Goal: Task Accomplishment & Management: Use online tool/utility

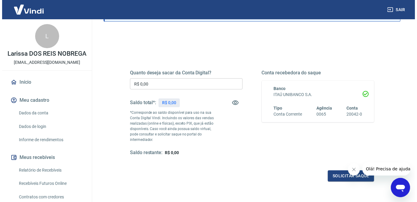
scroll to position [54, 0]
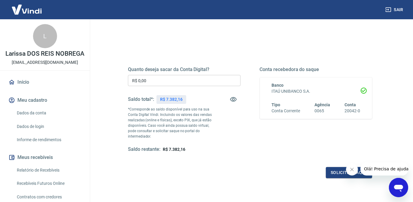
click at [193, 80] on input "R$ 0,00" at bounding box center [184, 80] width 113 height 11
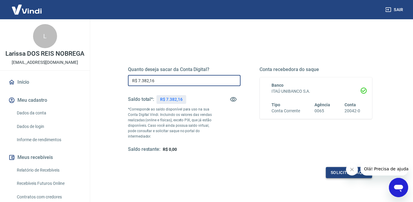
type input "R$ 7.382,16"
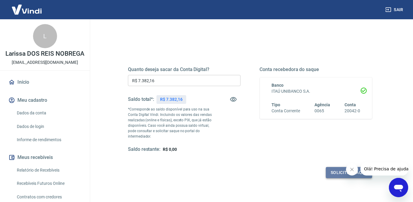
click at [336, 175] on button "Solicitar saque" at bounding box center [349, 172] width 46 height 11
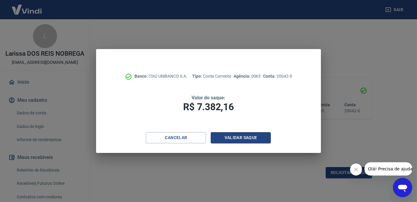
click at [228, 128] on div "Banco: ITAÚ UNIBANCO S.A. Tipo: Conta Corrente Agência: 0065 Conta: 20042-0 Val…" at bounding box center [208, 90] width 225 height 83
click at [232, 138] on button "Validar saque" at bounding box center [241, 137] width 60 height 11
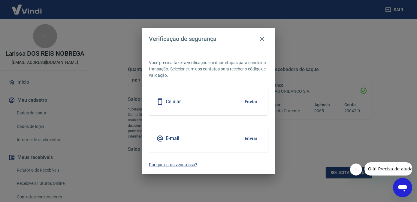
click at [258, 102] on button "Enviar" at bounding box center [251, 101] width 20 height 13
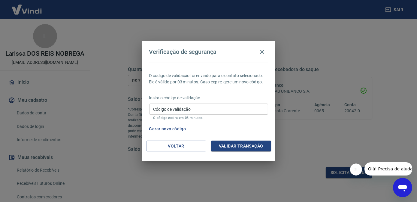
click at [199, 110] on input "Código de validação" at bounding box center [208, 108] width 119 height 11
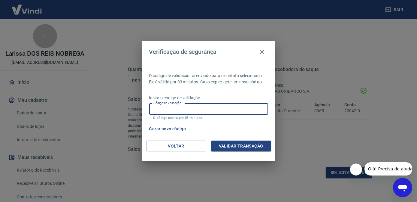
click at [202, 108] on input "Código de validação" at bounding box center [208, 108] width 119 height 11
type input "897511"
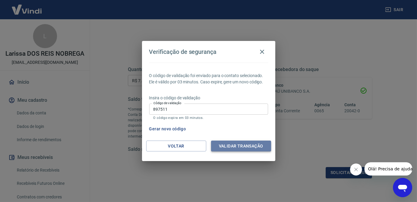
click at [227, 145] on button "Validar transação" at bounding box center [241, 145] width 60 height 11
